Goal: Find specific page/section: Find specific page/section

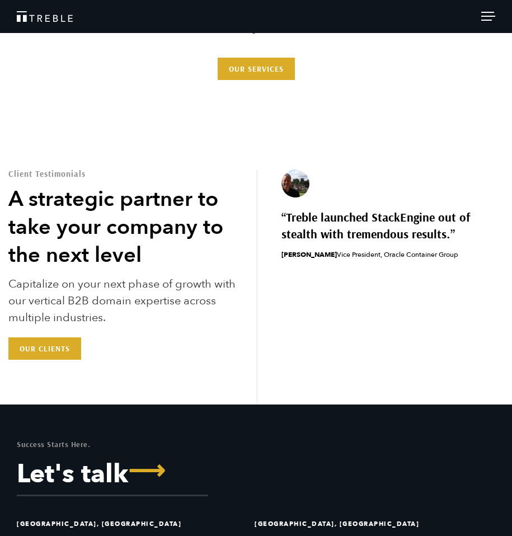
scroll to position [2475, 0]
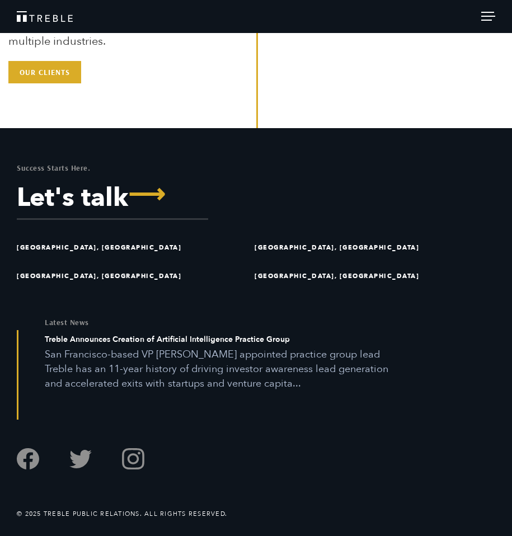
click at [486, 20] on span at bounding box center [486, 20] width 11 height 1
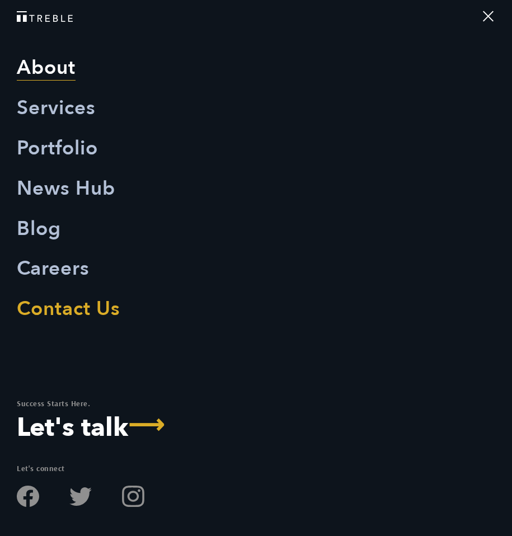
click at [47, 77] on link "About" at bounding box center [46, 68] width 59 height 40
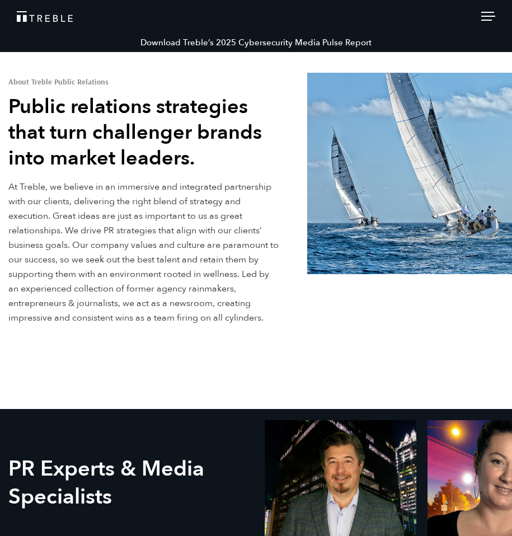
click at [45, 24] on header "Download Treble’s 2025 Cybersecurity Media Pulse Report About Services Portfoli…" at bounding box center [256, 16] width 512 height 33
click at [45, 20] on img "Treble logo" at bounding box center [45, 16] width 56 height 11
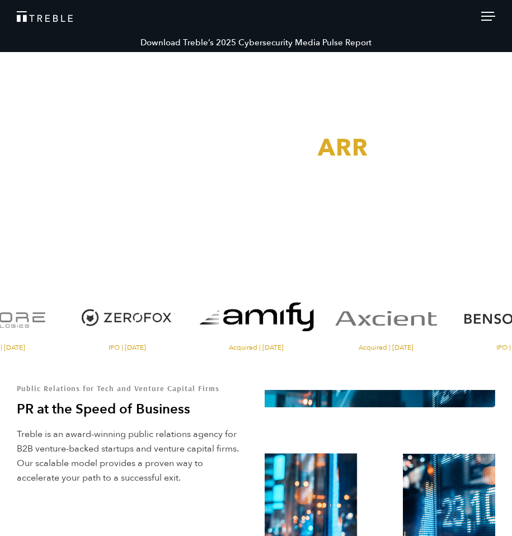
click at [36, 27] on header "Download Treble’s 2025 Cybersecurity Media Pulse Report About Services Portfoli…" at bounding box center [256, 16] width 512 height 33
